Goal: Navigation & Orientation: Find specific page/section

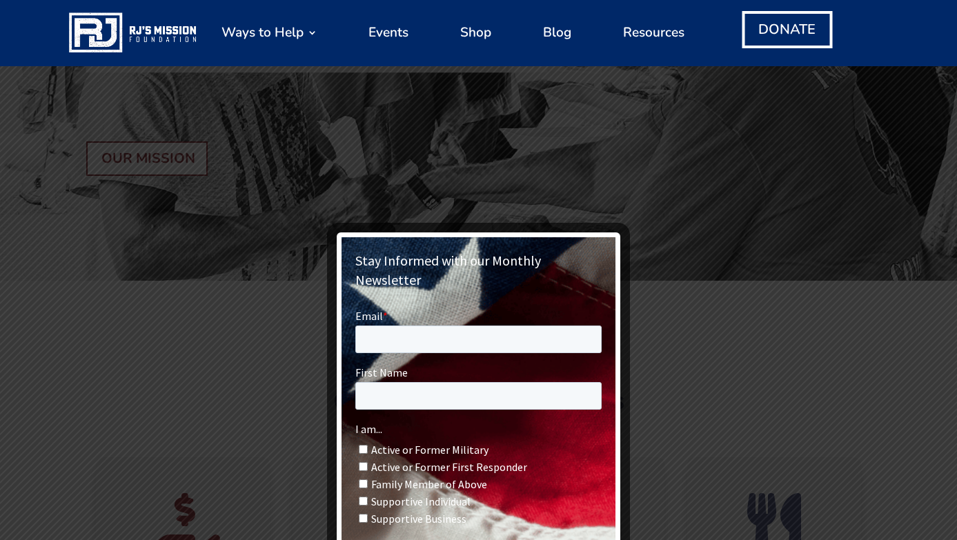
scroll to position [396, 0]
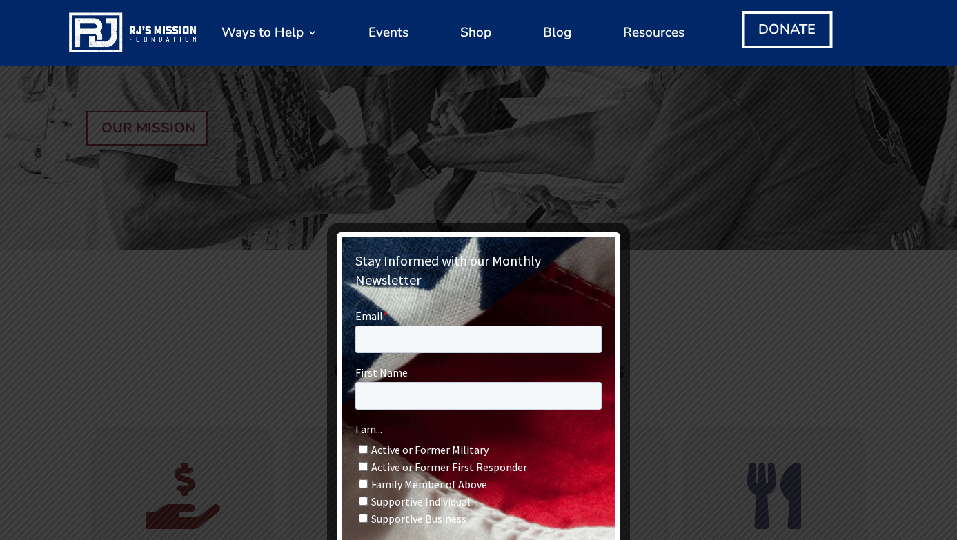
click at [711, 427] on div at bounding box center [478, 270] width 957 height 540
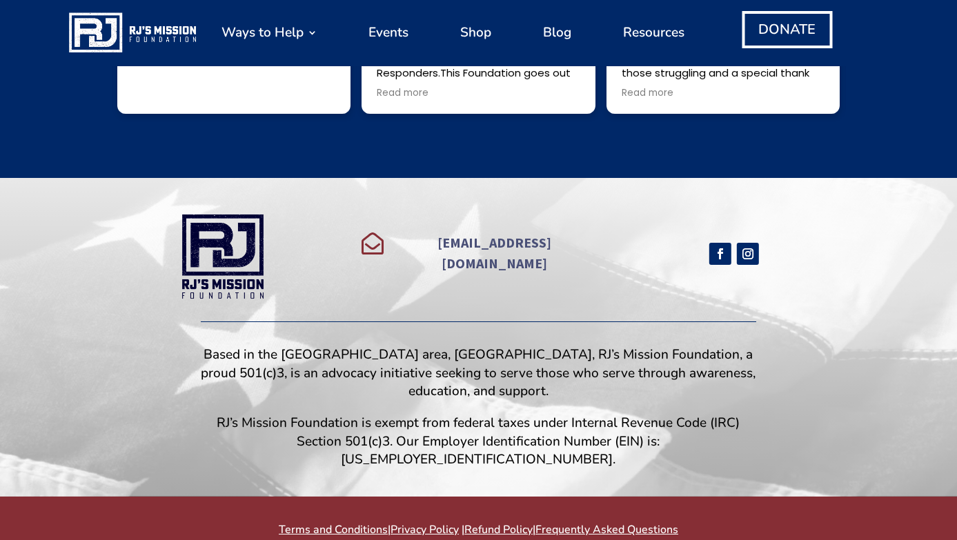
scroll to position [4111, 0]
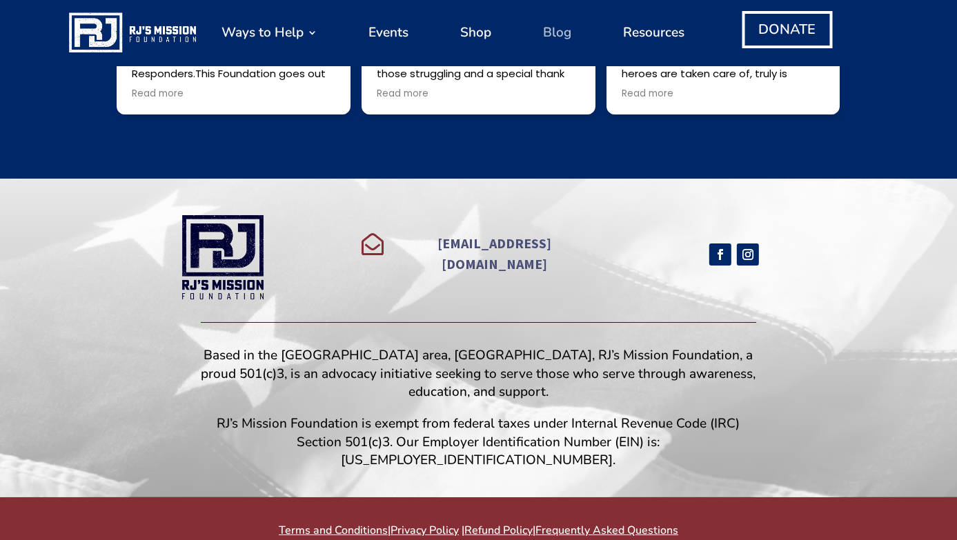
click at [563, 34] on link "Blog" at bounding box center [557, 32] width 28 height 52
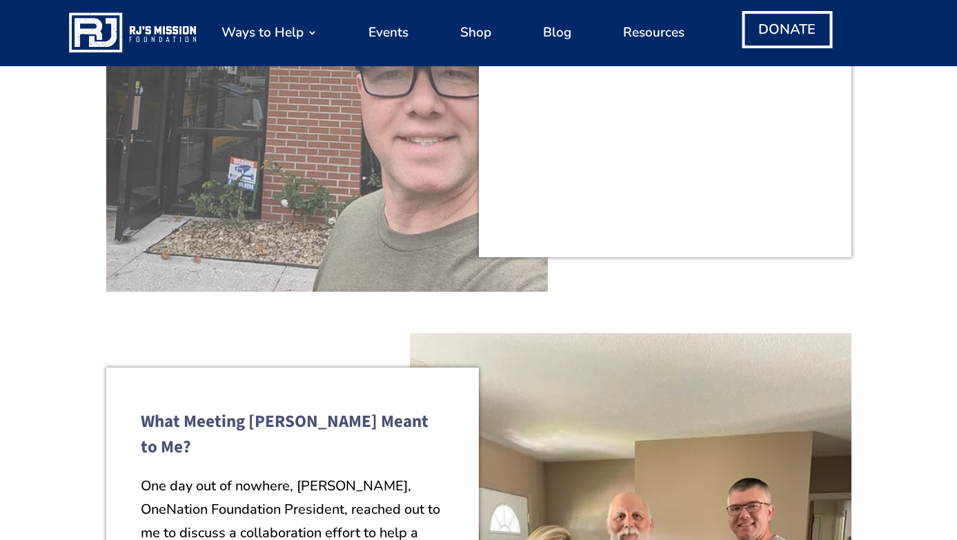
scroll to position [648, 0]
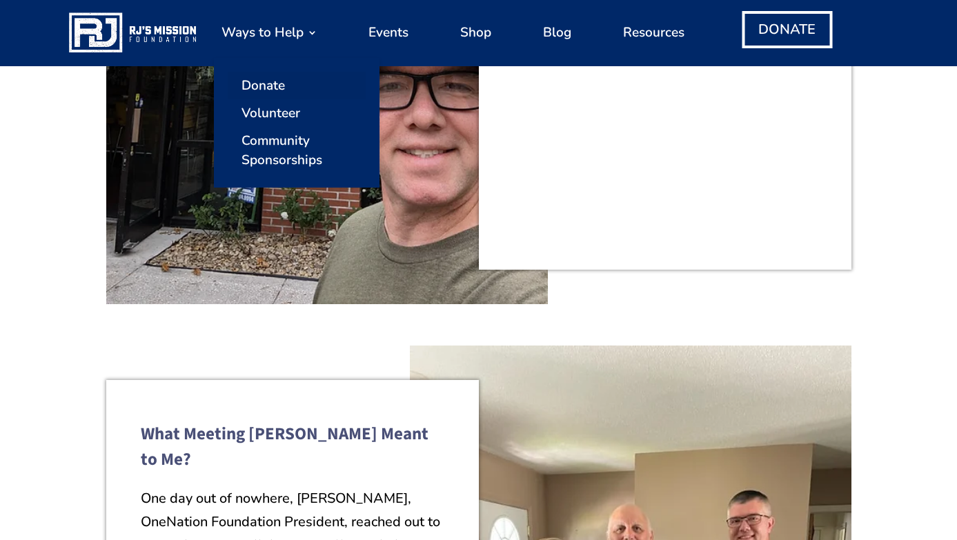
click at [272, 87] on link "Donate" at bounding box center [297, 86] width 138 height 28
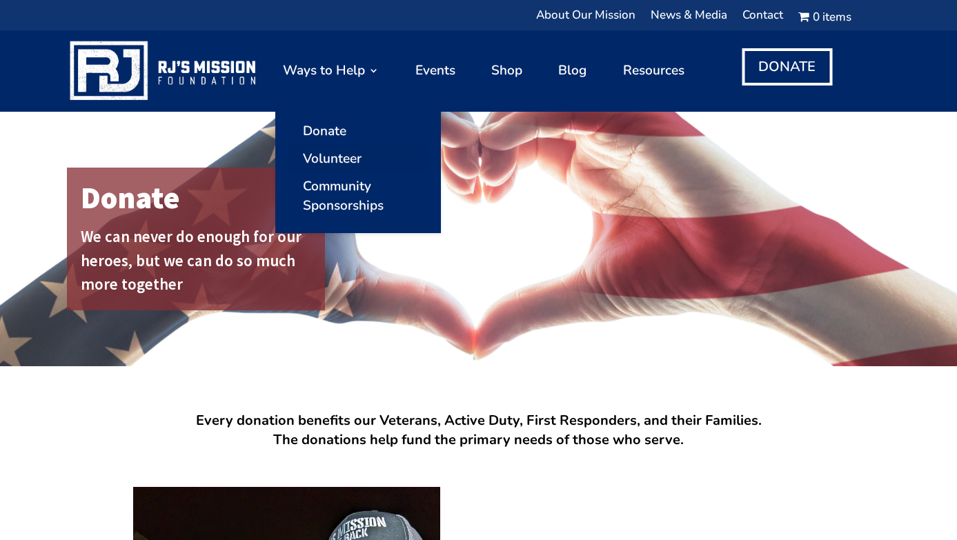
click at [342, 159] on link "Volunteer" at bounding box center [358, 159] width 138 height 28
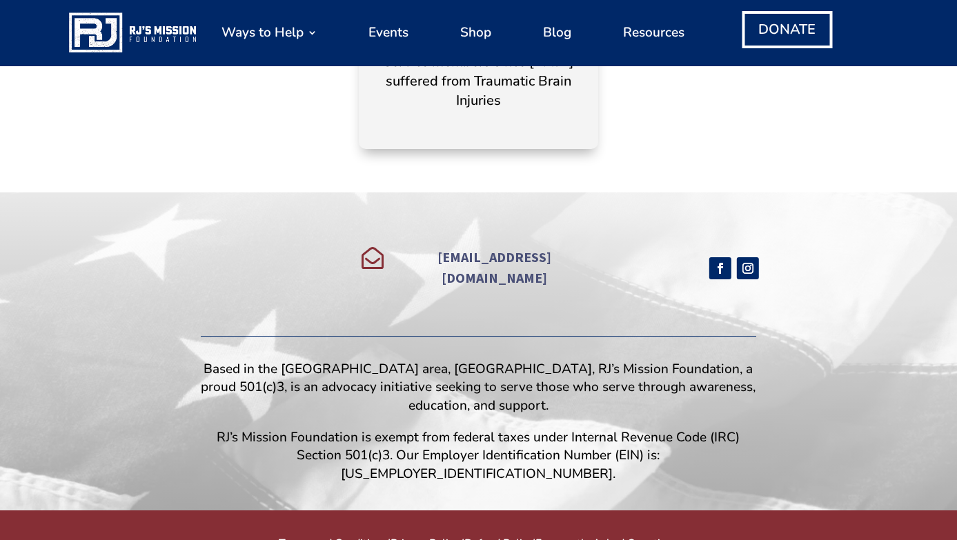
scroll to position [1922, 0]
